Goal: Find specific page/section: Find specific page/section

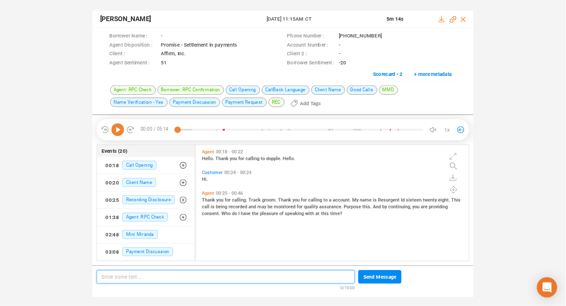
scroll to position [89, 306]
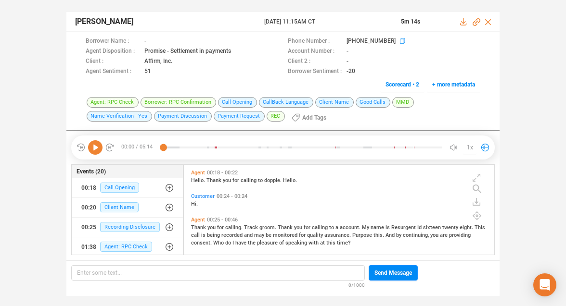
click at [400, 40] on icon at bounding box center [404, 42] width 8 height 8
click at [98, 146] on icon at bounding box center [95, 147] width 14 height 14
click at [98, 148] on icon at bounding box center [95, 147] width 14 height 14
click at [94, 148] on icon at bounding box center [95, 147] width 14 height 14
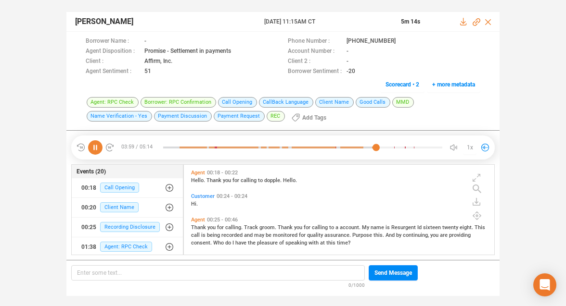
click at [90, 150] on icon at bounding box center [95, 147] width 14 height 14
click at [95, 148] on icon at bounding box center [95, 147] width 14 height 14
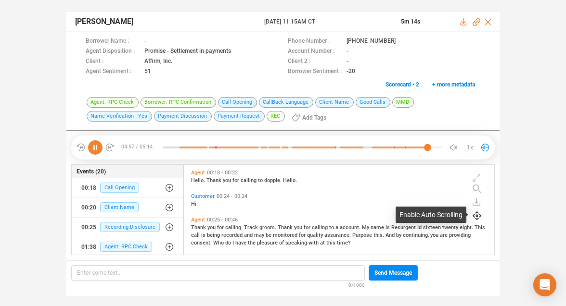
click at [475, 218] on icon at bounding box center [476, 216] width 9 height 9
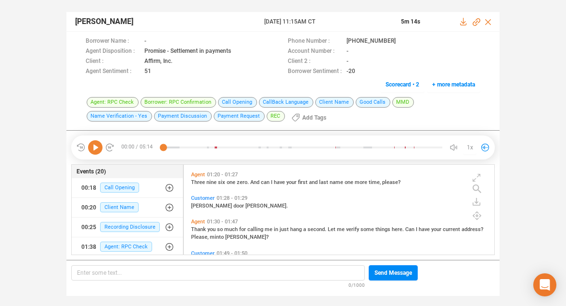
scroll to position [252, 0]
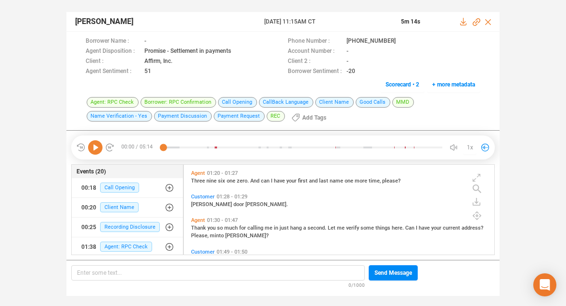
click at [406, 227] on span "Can" at bounding box center [410, 228] width 11 height 6
click at [94, 147] on icon at bounding box center [95, 147] width 14 height 14
click at [476, 20] on icon at bounding box center [476, 22] width 8 height 8
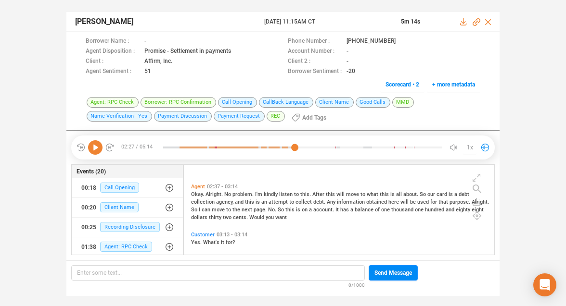
scroll to position [609, 0]
click at [289, 210] on span "this" at bounding box center [290, 209] width 11 height 6
click at [95, 146] on icon at bounding box center [95, 147] width 14 height 14
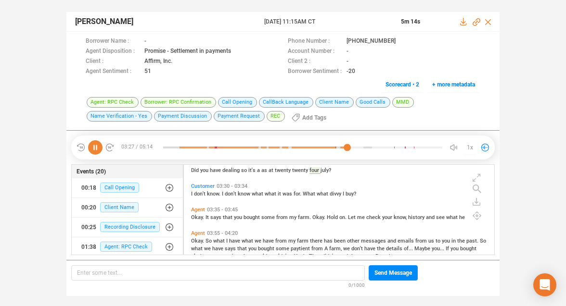
scroll to position [704, 0]
click at [93, 148] on icon at bounding box center [95, 147] width 14 height 14
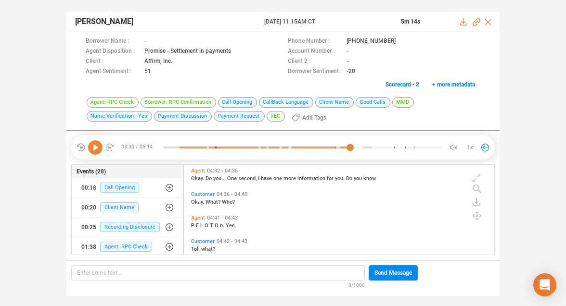
scroll to position [1047, 0]
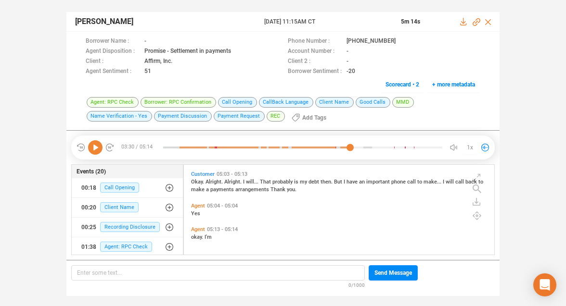
click at [206, 189] on span "a" at bounding box center [208, 190] width 4 height 6
click at [96, 147] on icon at bounding box center [95, 147] width 14 height 14
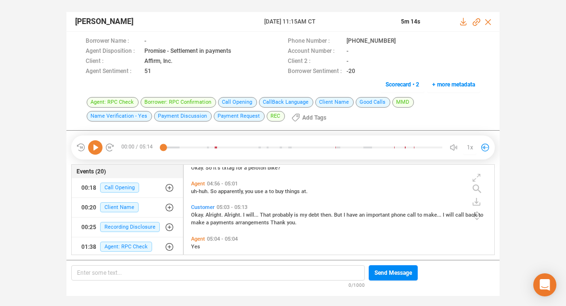
scroll to position [1004, 0]
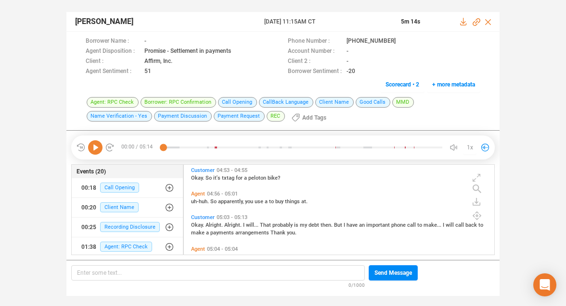
click at [198, 169] on span "Customer" at bounding box center [203, 170] width 24 height 6
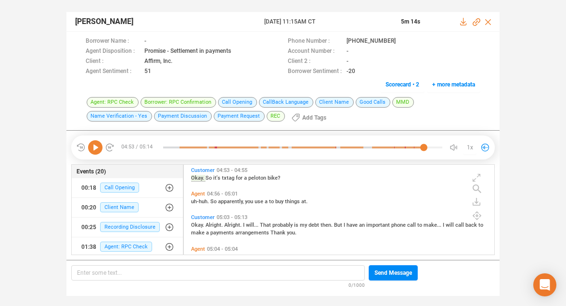
click at [97, 147] on icon at bounding box center [95, 147] width 14 height 14
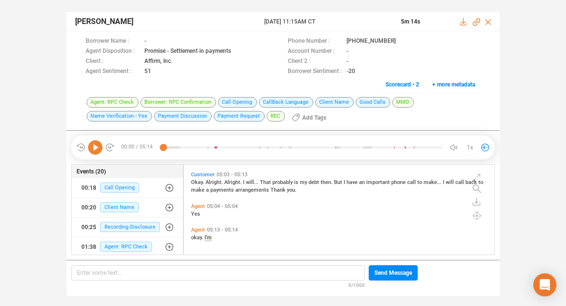
scroll to position [1047, 0]
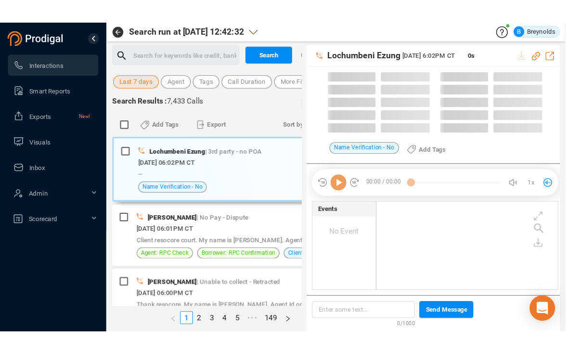
scroll to position [78, 169]
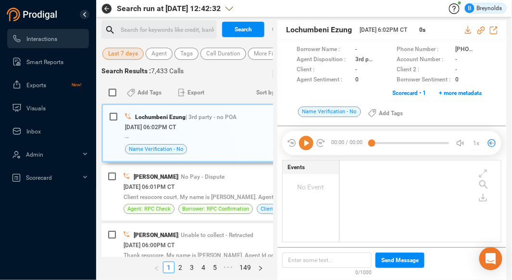
click at [126, 52] on span "Last 7 days" at bounding box center [123, 54] width 30 height 12
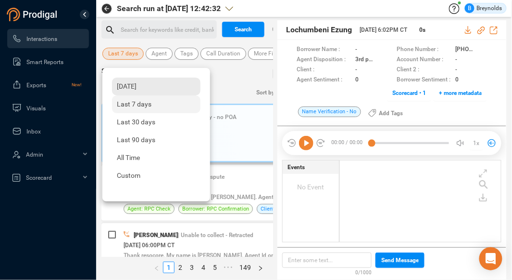
click at [137, 83] on span "Yesterday" at bounding box center [127, 86] width 20 height 8
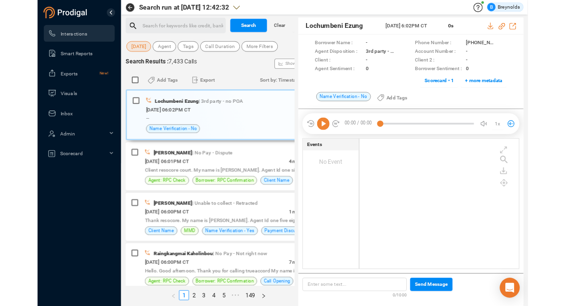
scroll to position [2, 5]
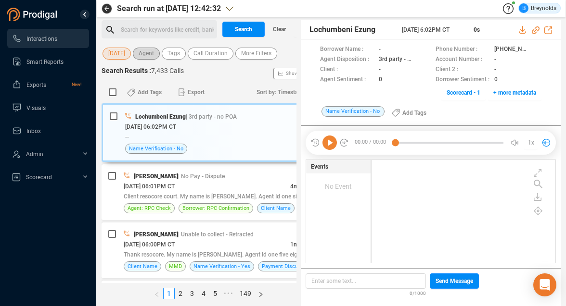
click at [149, 53] on span "Agent" at bounding box center [146, 54] width 15 height 12
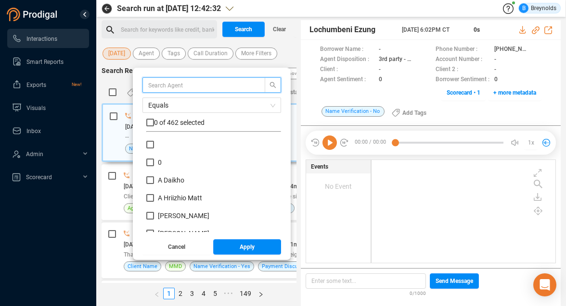
scroll to position [90, 130]
click at [178, 86] on input "text" at bounding box center [199, 85] width 102 height 11
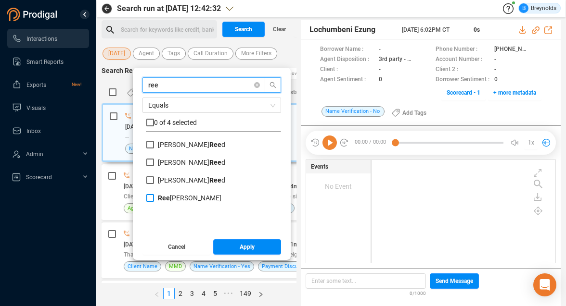
type input "ree"
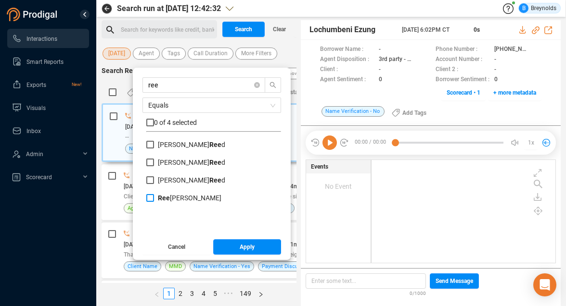
click at [170, 200] on b "Ree" at bounding box center [164, 198] width 12 height 8
click at [154, 200] on input "Ree ma Shah" at bounding box center [150, 198] width 8 height 8
checkbox input "true"
click at [249, 247] on span "Apply" at bounding box center [247, 247] width 15 height 15
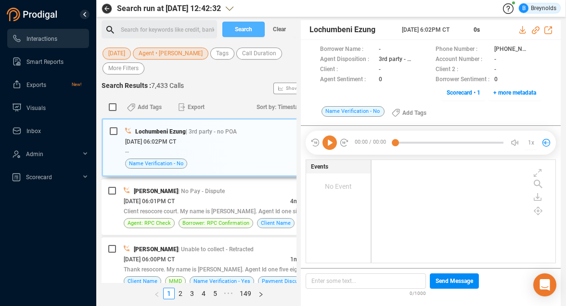
click at [249, 29] on span "Search" at bounding box center [243, 29] width 17 height 15
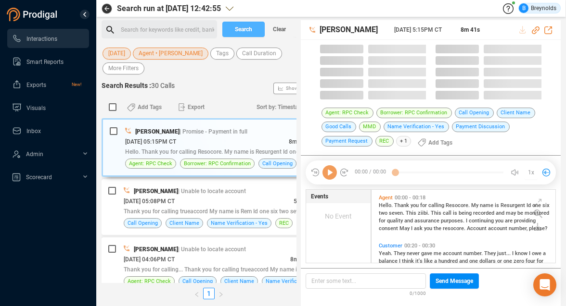
scroll to position [74, 179]
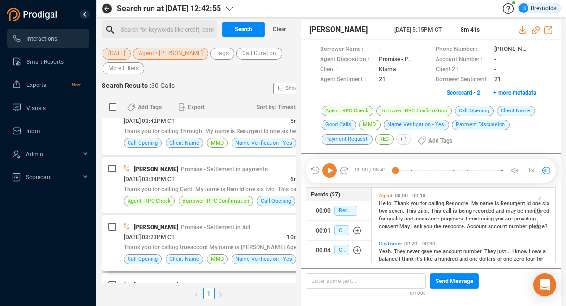
click at [233, 224] on span "| Promise - Settlement in full" at bounding box center [214, 227] width 72 height 7
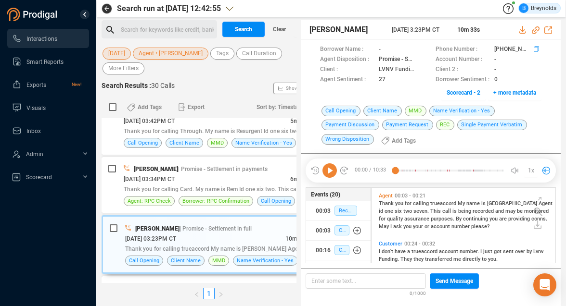
click at [512, 49] on icon at bounding box center [538, 50] width 8 height 8
click at [333, 168] on icon at bounding box center [329, 171] width 14 height 14
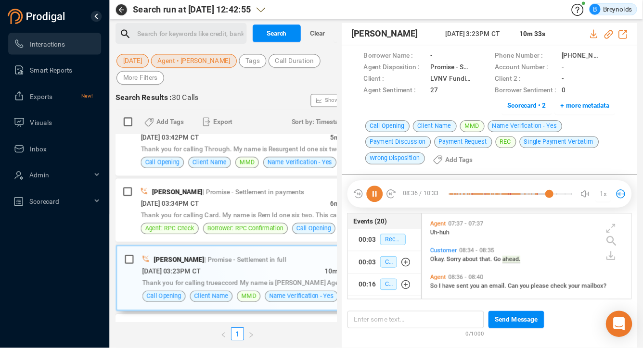
scroll to position [1689, 0]
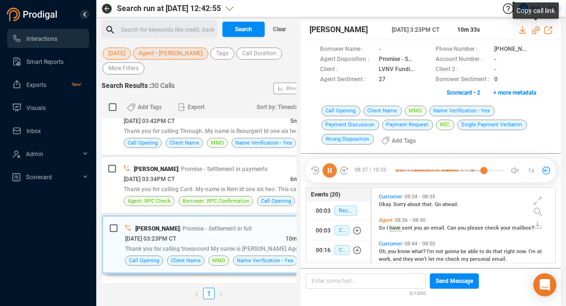
click at [512, 32] on icon at bounding box center [536, 30] width 8 height 8
click at [419, 70] on icon at bounding box center [422, 70] width 8 height 8
click at [397, 58] on span "Promise - Settlement in full" at bounding box center [396, 60] width 35 height 10
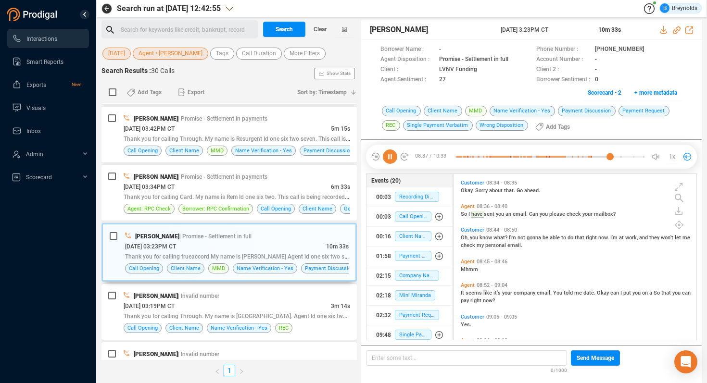
scroll to position [231, 0]
